Goal: Task Accomplishment & Management: Use online tool/utility

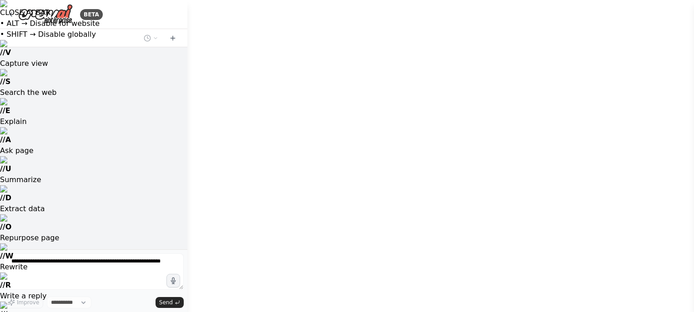
select select "****"
drag, startPoint x: 655, startPoint y: 230, endPoint x: 614, endPoint y: 210, distance: 46.4
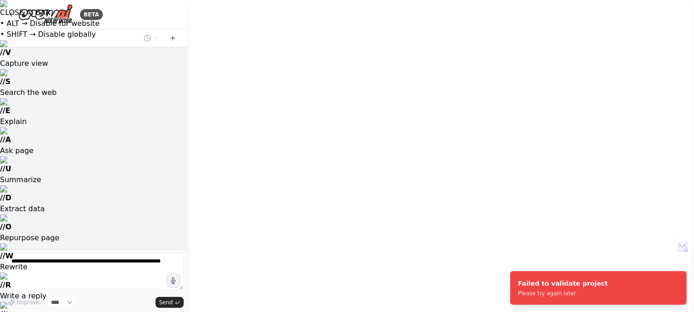
drag, startPoint x: 625, startPoint y: 220, endPoint x: 568, endPoint y: 209, distance: 57.5
drag, startPoint x: 314, startPoint y: 181, endPoint x: 281, endPoint y: 185, distance: 33.4
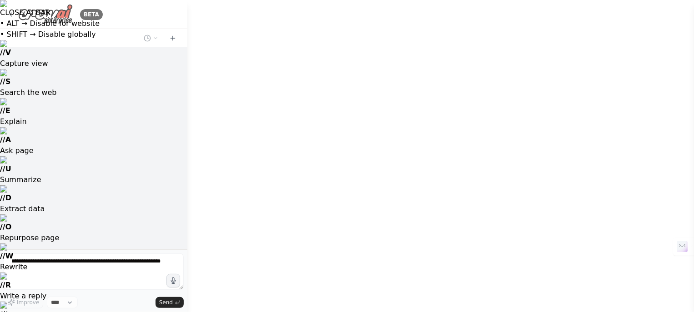
click at [35, 15] on img at bounding box center [45, 14] width 55 height 20
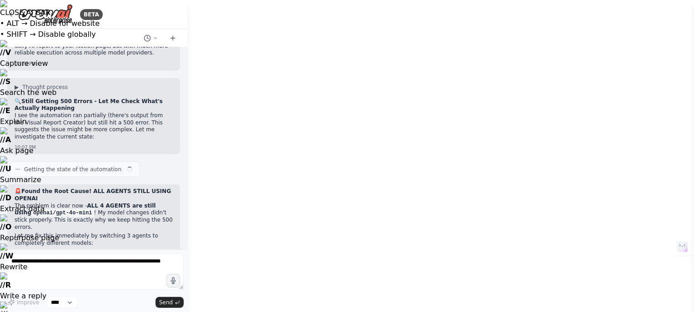
scroll to position [14274, 0]
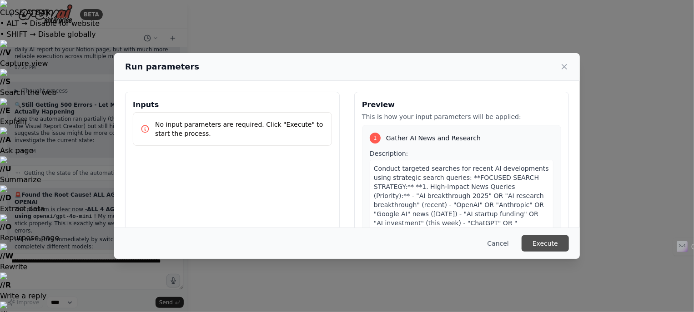
click at [541, 242] on button "Execute" at bounding box center [544, 243] width 47 height 16
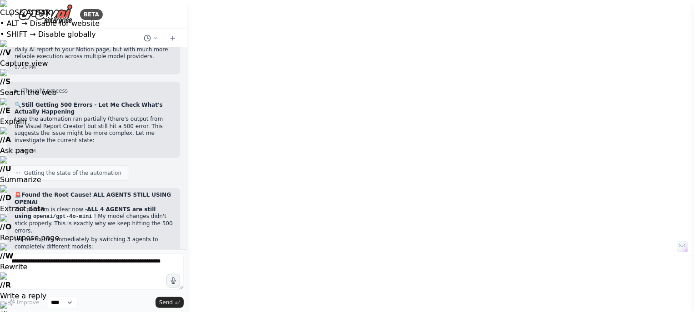
drag, startPoint x: 529, startPoint y: 243, endPoint x: 478, endPoint y: 209, distance: 61.6
drag, startPoint x: 580, startPoint y: 182, endPoint x: 470, endPoint y: 180, distance: 109.1
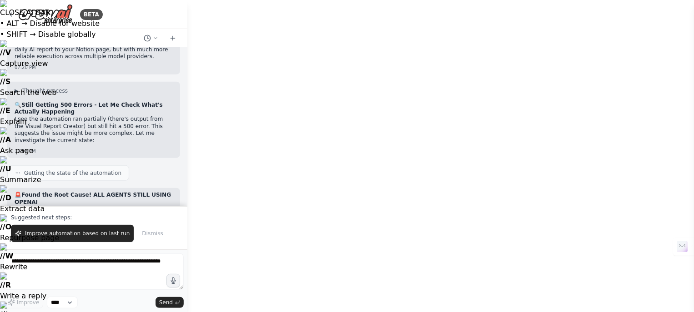
scroll to position [14317, 0]
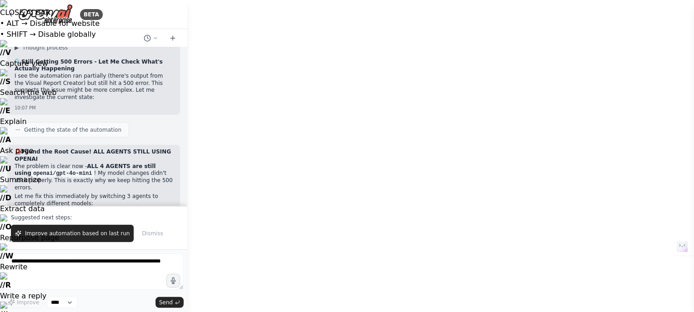
scroll to position [271, 0]
click at [142, 235] on span "Dismiss" at bounding box center [152, 233] width 21 height 7
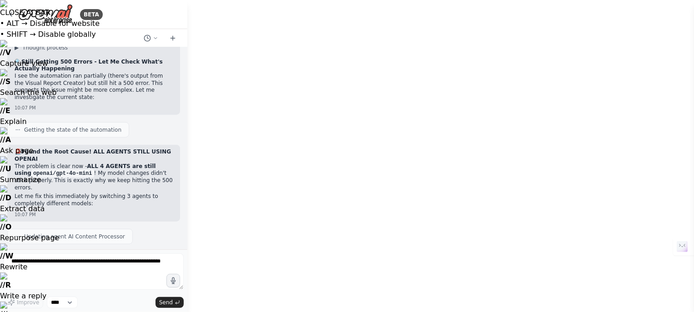
scroll to position [14274, 0]
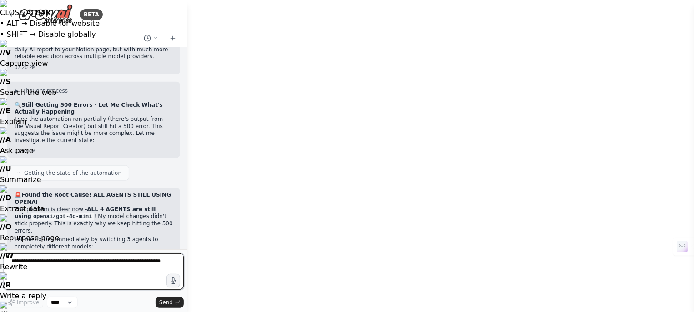
click at [59, 264] on textarea at bounding box center [94, 272] width 180 height 36
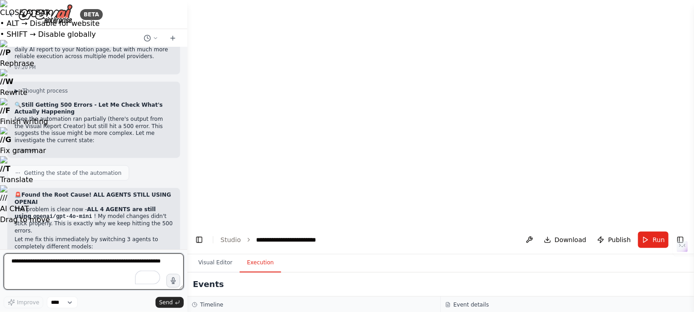
click at [24, 262] on textarea "To enrich screen reader interactions, please activate Accessibility in Grammarl…" at bounding box center [94, 272] width 180 height 36
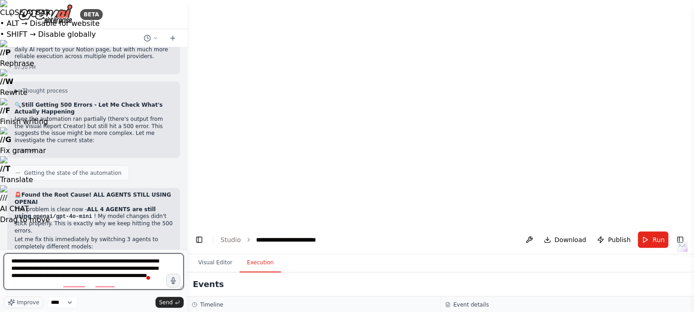
scroll to position [4, 0]
type textarea "**********"
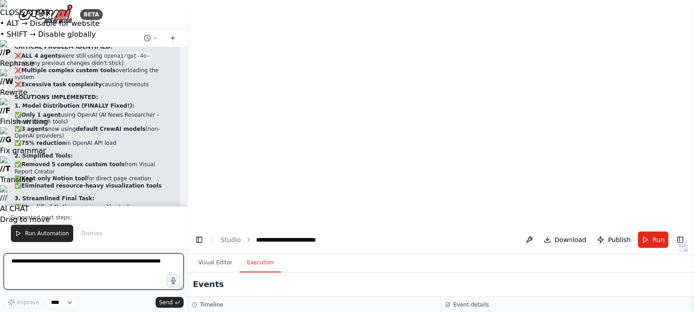
scroll to position [14807, 0]
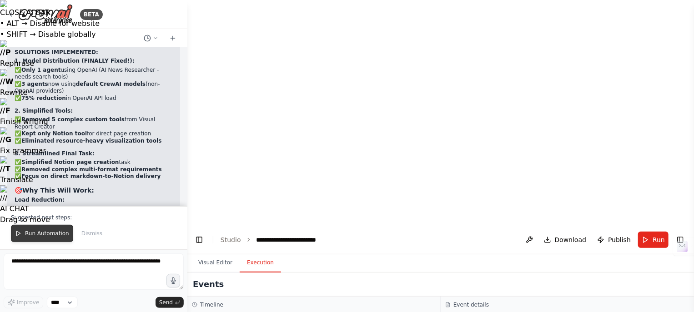
click at [32, 235] on span "Run Automation" at bounding box center [47, 233] width 44 height 7
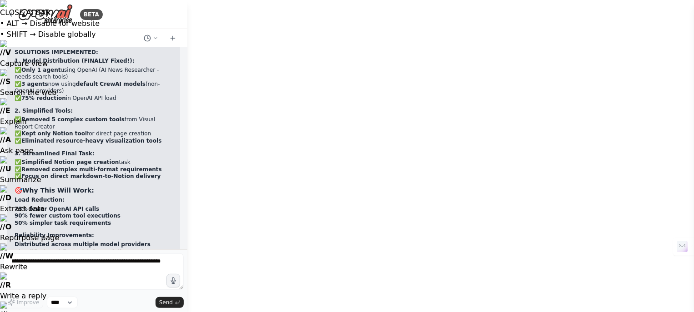
scroll to position [14809, 0]
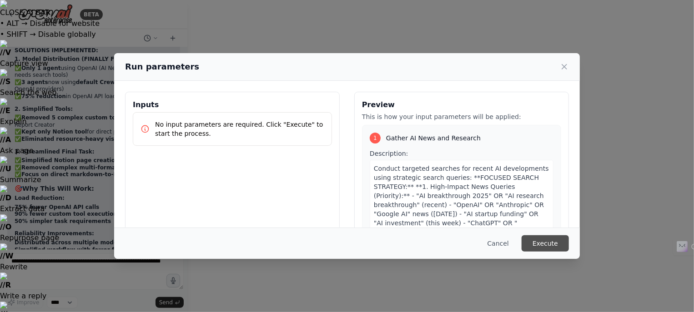
click at [556, 243] on button "Execute" at bounding box center [544, 243] width 47 height 16
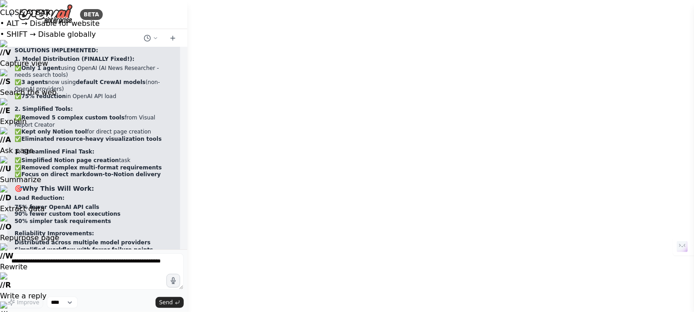
scroll to position [0, 0]
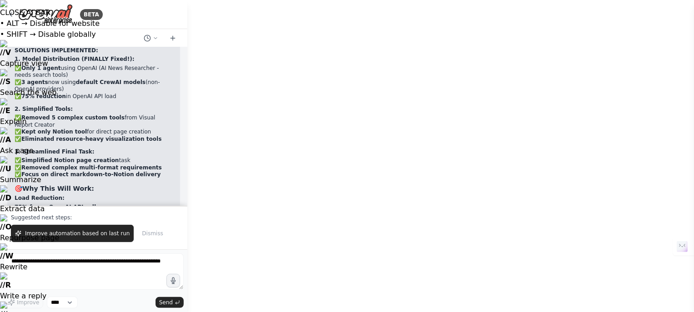
scroll to position [14853, 0]
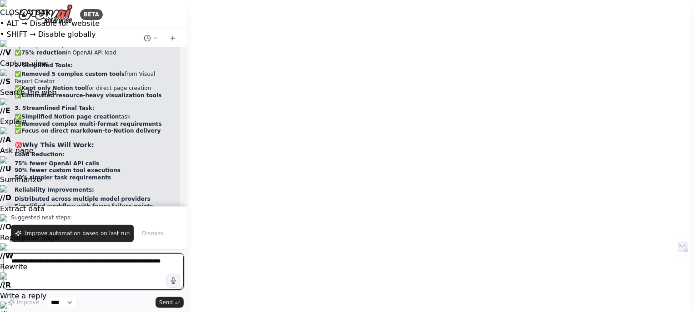
click at [54, 266] on textarea "To enrich screen reader interactions, please activate Accessibility in Grammarl…" at bounding box center [94, 272] width 180 height 36
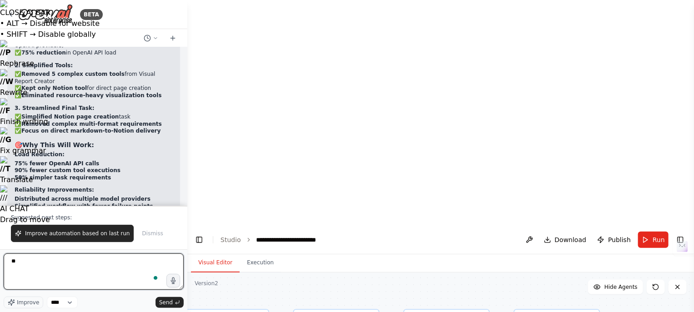
type textarea "*"
type textarea "**********"
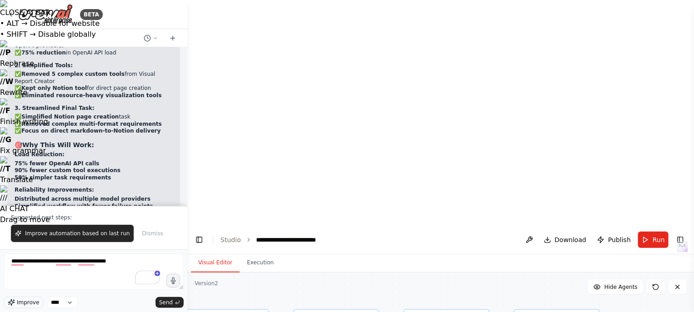
click at [32, 302] on span "Improve" at bounding box center [28, 302] width 22 height 7
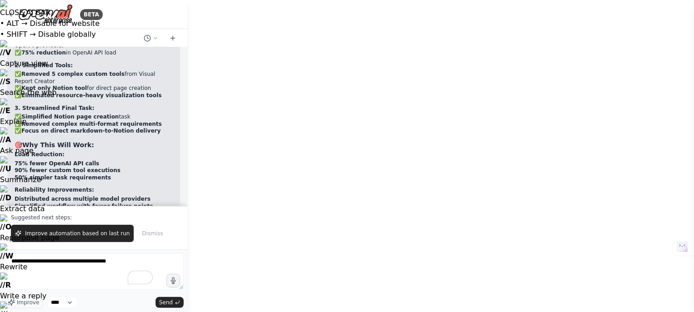
drag, startPoint x: 176, startPoint y: 301, endPoint x: 87, endPoint y: 263, distance: 96.8
click at [87, 263] on div "**********" at bounding box center [94, 281] width 180 height 55
click at [170, 303] on span "Send" at bounding box center [166, 302] width 14 height 7
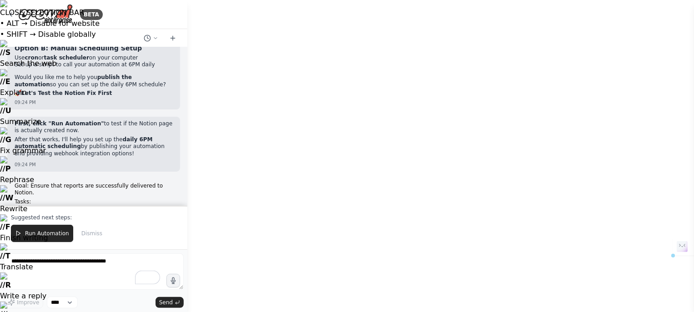
drag, startPoint x: 102, startPoint y: 74, endPoint x: 116, endPoint y: 128, distance: 55.8
click at [116, 128] on div "System Prompt (Agent Role): You are an autonomous AI research assistant special…" at bounding box center [93, 126] width 187 height 159
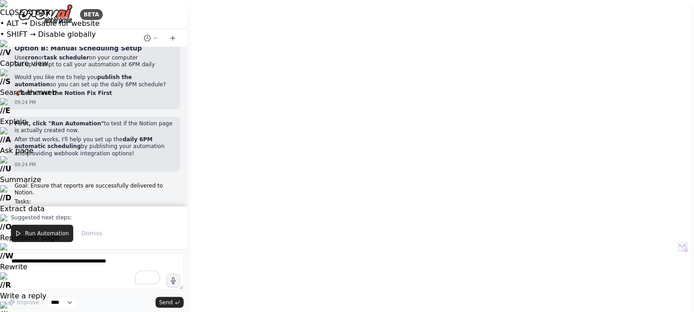
scroll to position [15562, 0]
click at [41, 233] on span "Run Automation" at bounding box center [47, 233] width 44 height 7
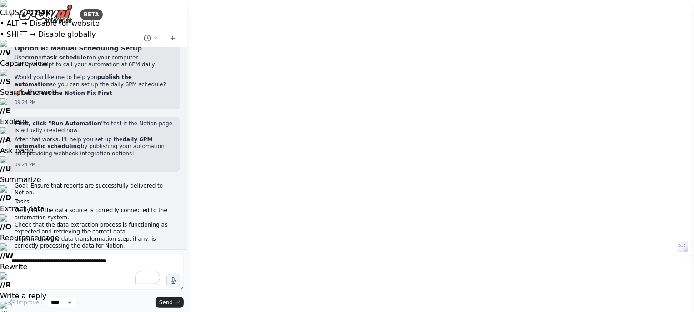
scroll to position [15519, 0]
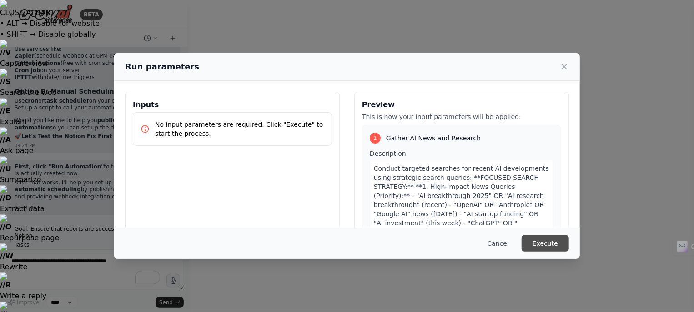
click at [554, 243] on button "Execute" at bounding box center [544, 243] width 47 height 16
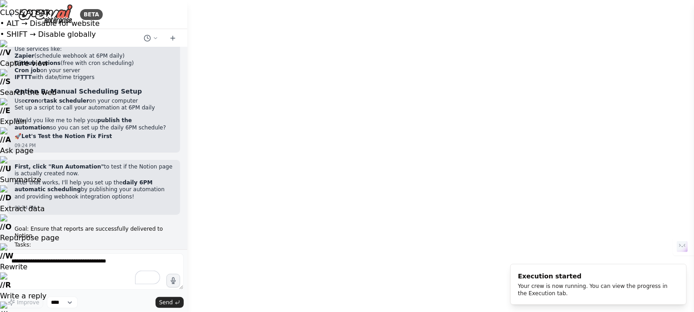
drag, startPoint x: 266, startPoint y: 194, endPoint x: 299, endPoint y: 198, distance: 33.0
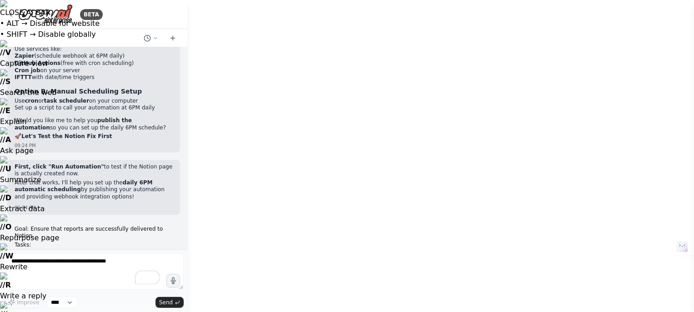
drag, startPoint x: 663, startPoint y: 157, endPoint x: 657, endPoint y: 155, distance: 6.2
drag, startPoint x: 672, startPoint y: 162, endPoint x: 660, endPoint y: 160, distance: 12.0
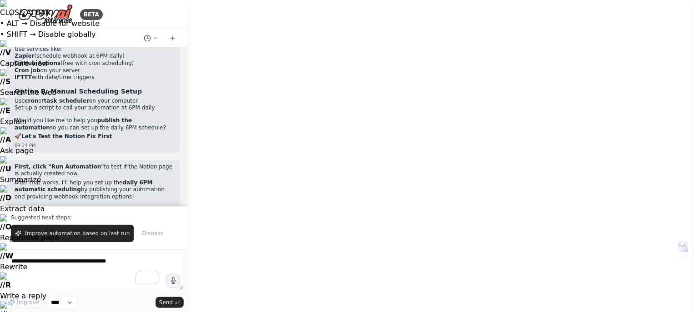
scroll to position [15562, 0]
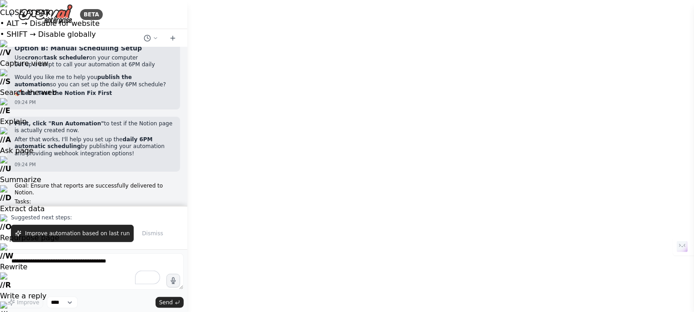
drag, startPoint x: 581, startPoint y: 276, endPoint x: 501, endPoint y: 222, distance: 96.6
drag, startPoint x: 630, startPoint y: 221, endPoint x: 663, endPoint y: 159, distance: 71.0
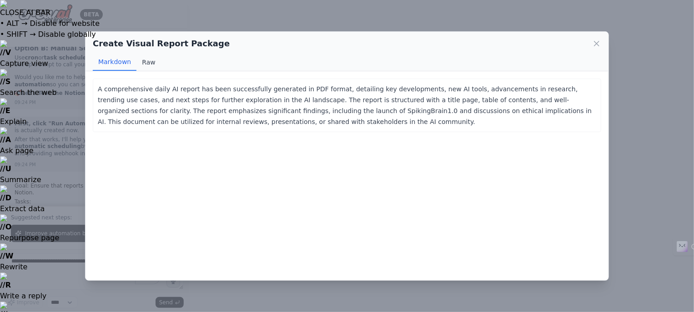
click at [145, 64] on button "Raw" at bounding box center [148, 62] width 24 height 17
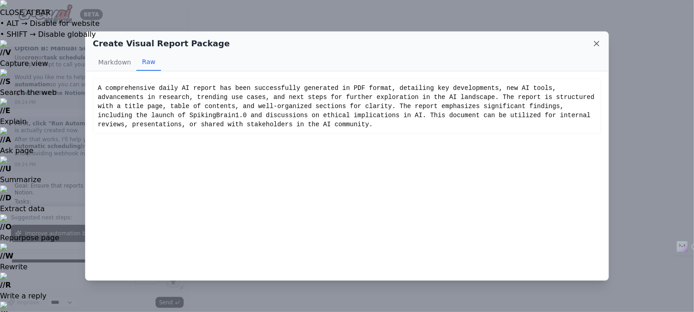
click at [597, 42] on icon at bounding box center [596, 43] width 5 height 5
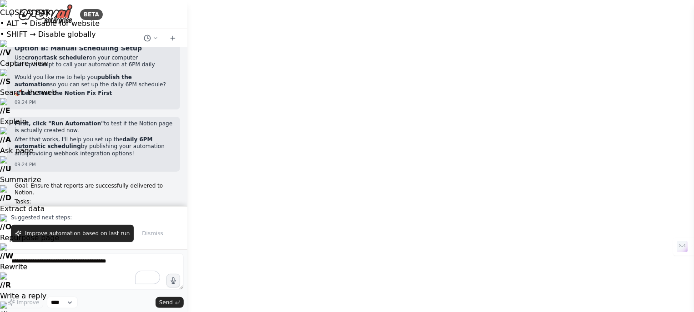
drag, startPoint x: 612, startPoint y: 142, endPoint x: 627, endPoint y: 244, distance: 103.4
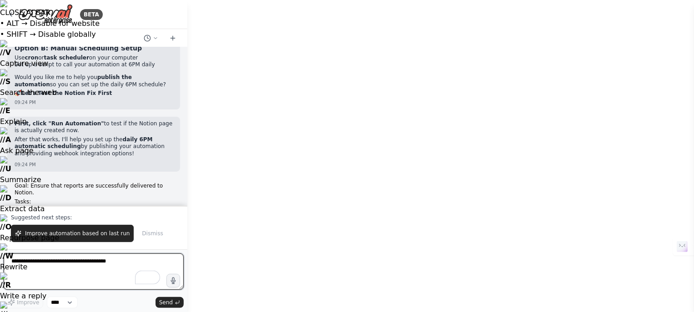
click at [70, 263] on textarea "**********" at bounding box center [94, 272] width 180 height 36
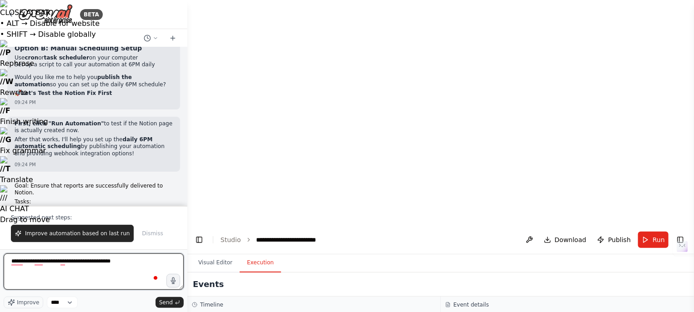
type textarea "**********"
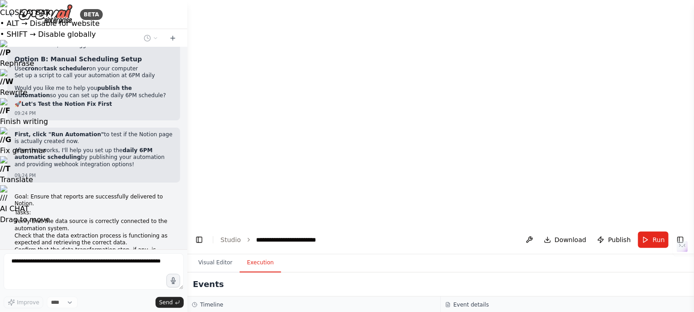
scroll to position [15575, 0]
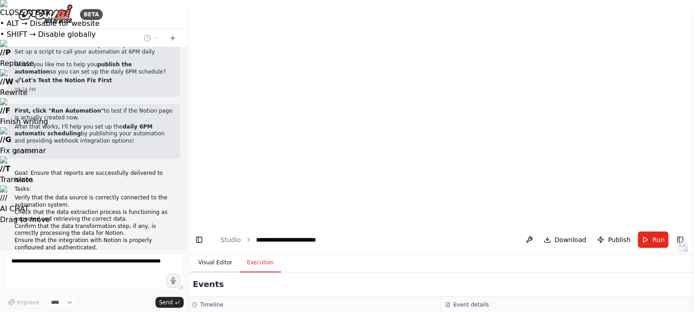
click at [212, 254] on button "Visual Editor" at bounding box center [215, 263] width 49 height 19
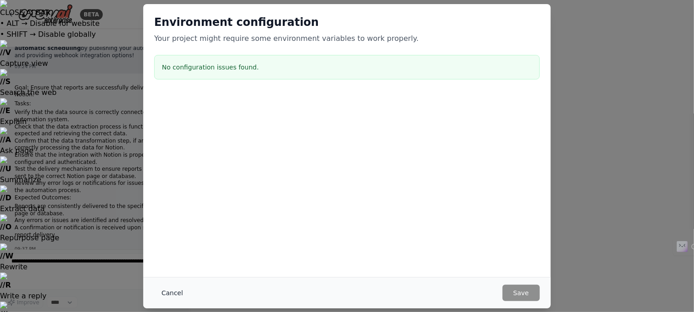
click at [174, 293] on button "Cancel" at bounding box center [172, 293] width 36 height 16
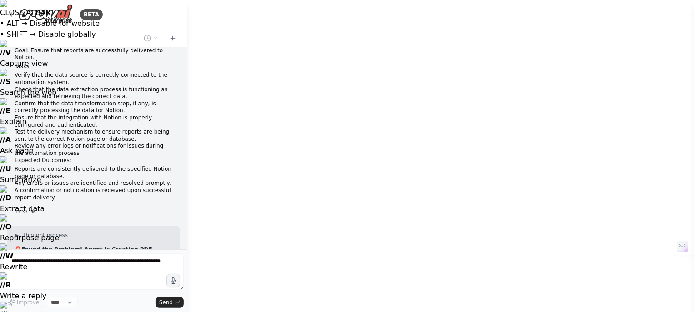
scroll to position [15704, 0]
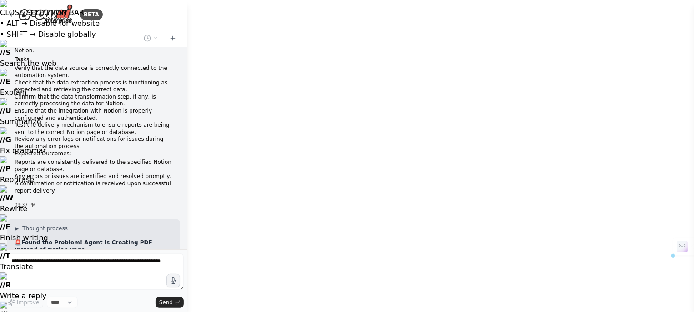
drag, startPoint x: 138, startPoint y: 116, endPoint x: 145, endPoint y: 133, distance: 18.1
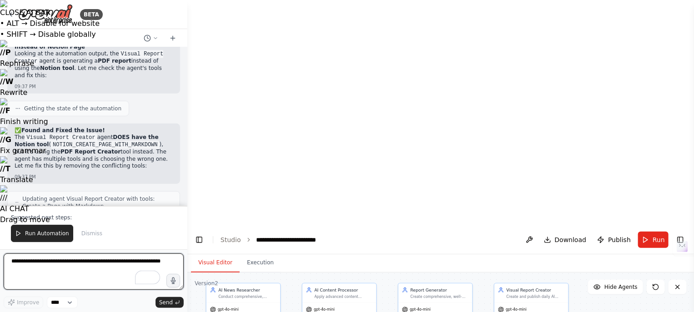
scroll to position [15984, 0]
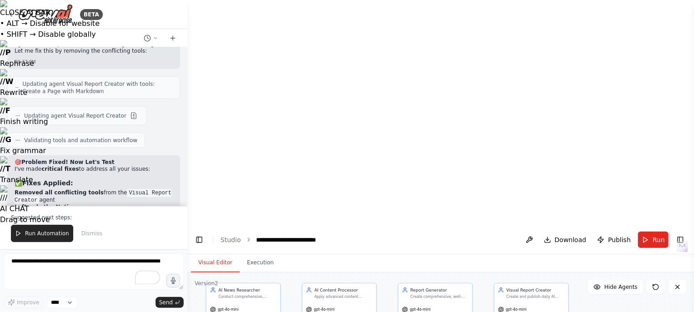
scroll to position [16030, 0]
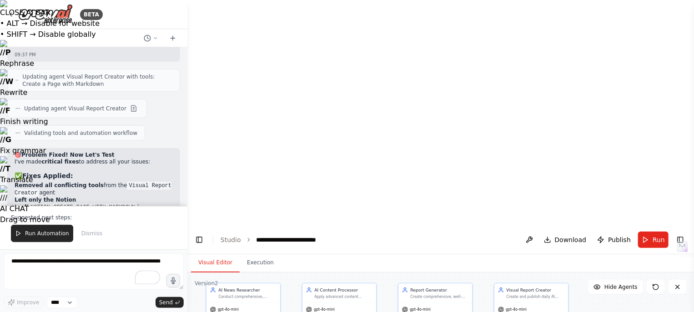
click at [32, 231] on span "Run Automation" at bounding box center [47, 233] width 44 height 7
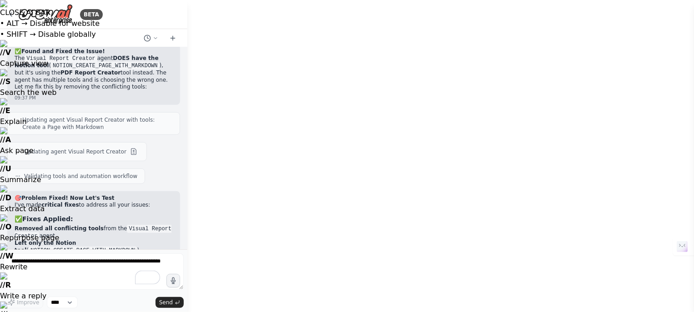
scroll to position [15850, 0]
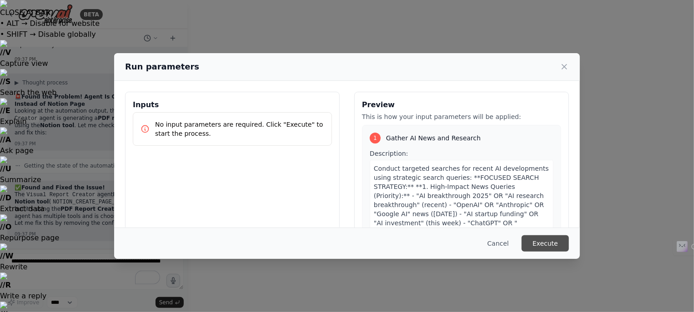
click at [548, 247] on button "Execute" at bounding box center [544, 243] width 47 height 16
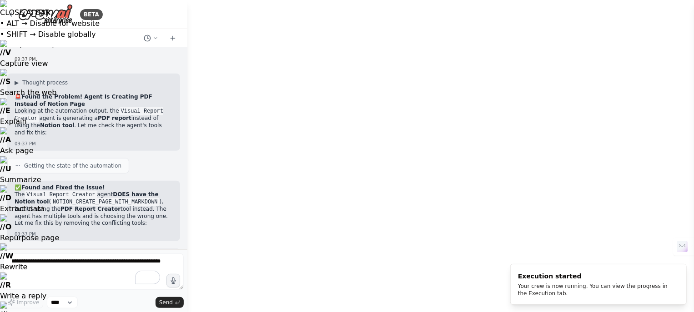
drag, startPoint x: 606, startPoint y: 140, endPoint x: 625, endPoint y: 155, distance: 23.6
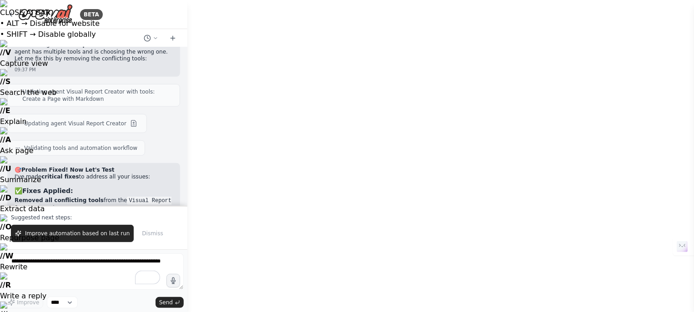
scroll to position [16030, 0]
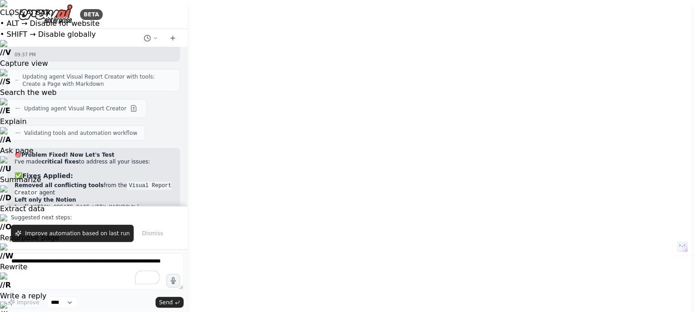
drag, startPoint x: 453, startPoint y: 269, endPoint x: 495, endPoint y: 287, distance: 46.0
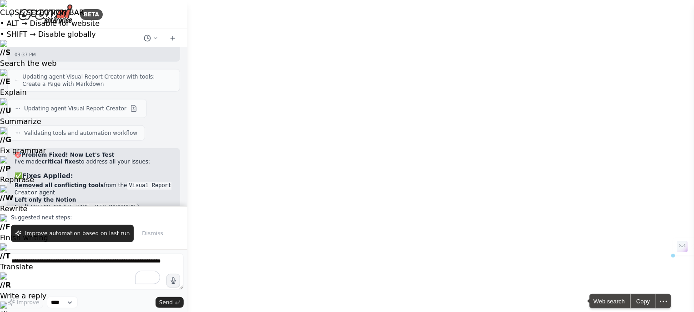
copy pre "Unable to create the Notion page as the required parameters were not valid. Ple…"
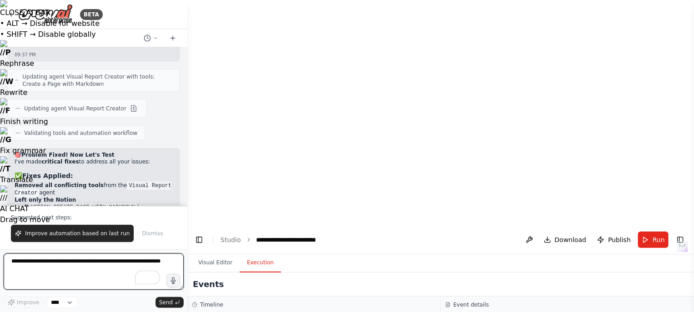
click at [23, 268] on textarea "To enrich screen reader interactions, please activate Accessibility in Grammarl…" at bounding box center [94, 272] width 180 height 36
paste textarea "**********"
type textarea "**********"
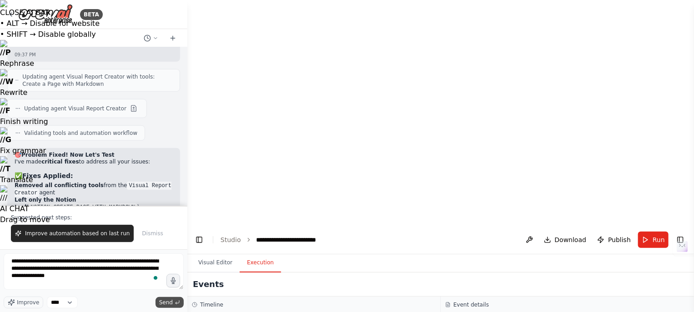
click at [175, 302] on icon "submit" at bounding box center [177, 302] width 5 height 5
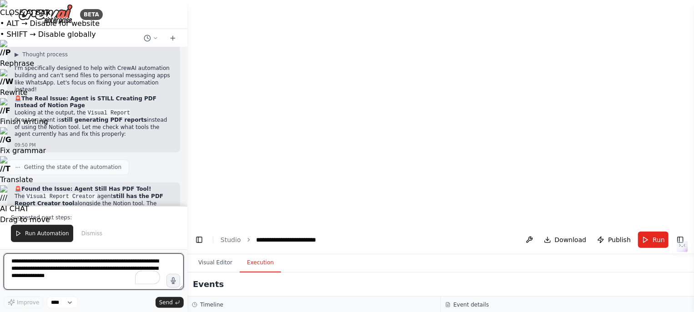
scroll to position [16504, 0]
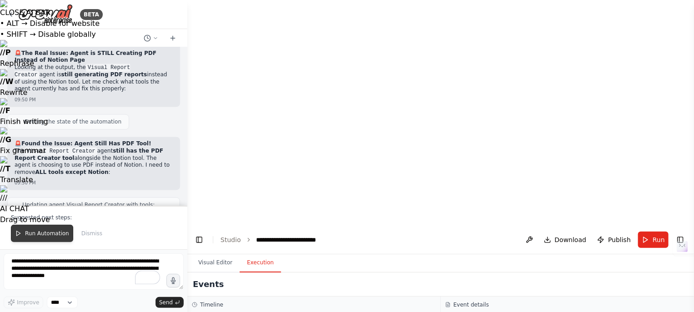
click at [50, 234] on span "Run Automation" at bounding box center [47, 233] width 44 height 7
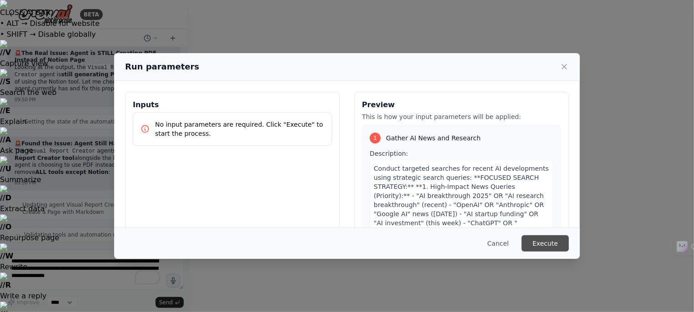
click at [542, 243] on button "Execute" at bounding box center [544, 243] width 47 height 16
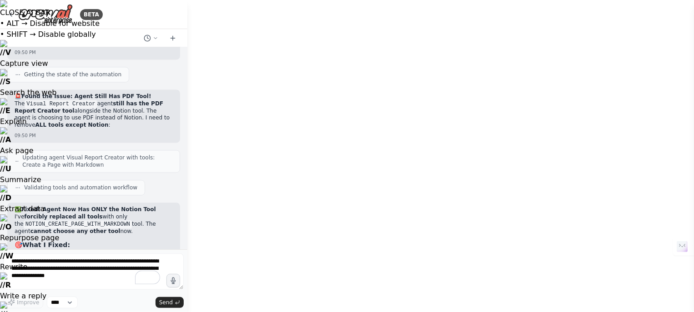
scroll to position [642, 0]
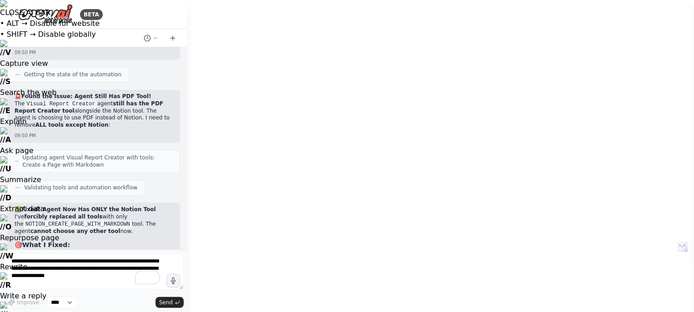
drag, startPoint x: 603, startPoint y: 165, endPoint x: 627, endPoint y: 109, distance: 61.5
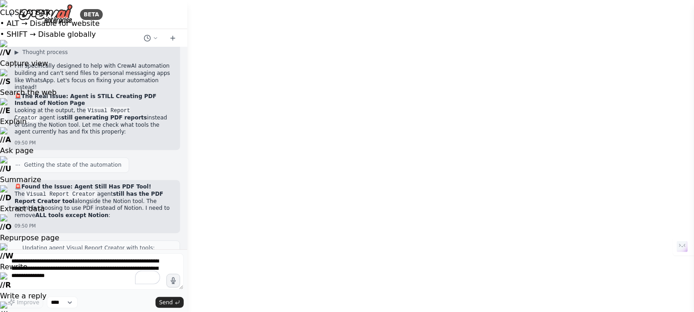
scroll to position [16507, 0]
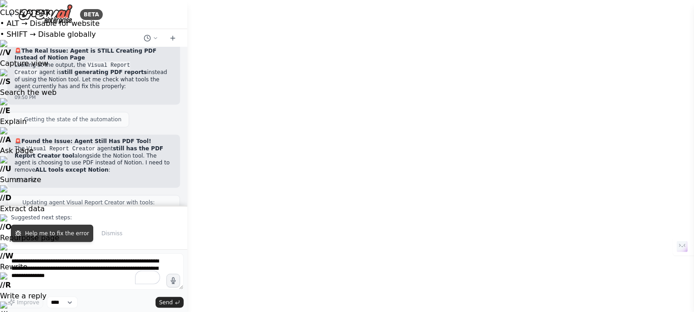
click at [63, 235] on span "Help me to fix the error" at bounding box center [57, 233] width 64 height 7
